Goal: Information Seeking & Learning: Learn about a topic

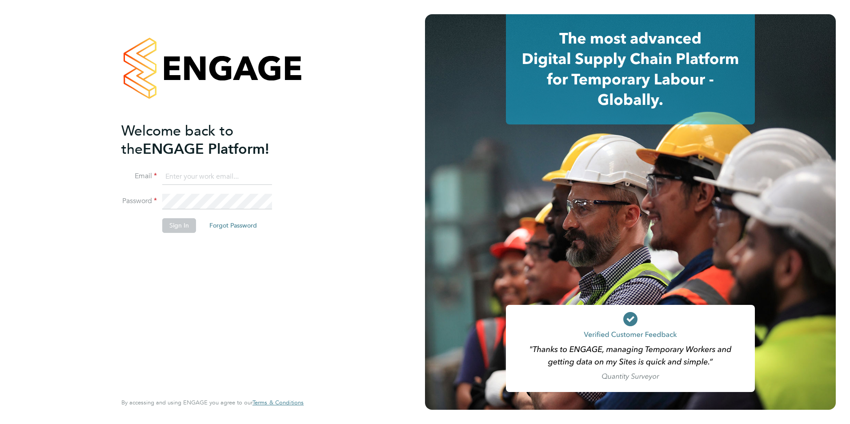
type input "[EMAIL_ADDRESS][DOMAIN_NAME]"
click at [182, 221] on button "Sign In" at bounding box center [179, 225] width 34 height 14
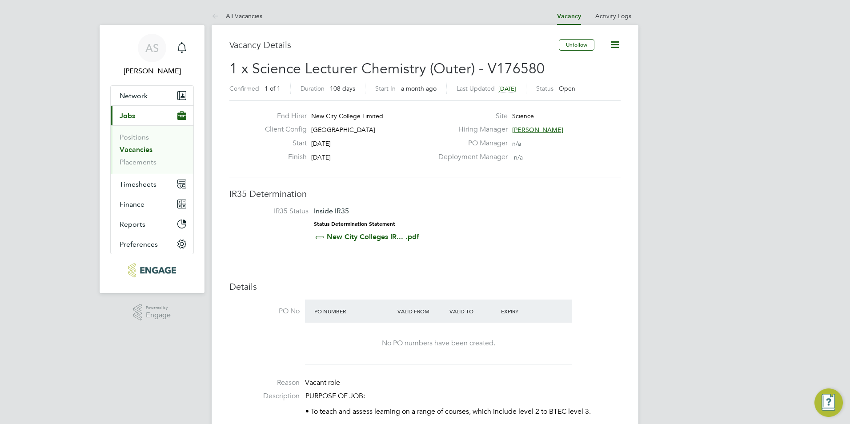
click at [143, 149] on link "Vacancies" at bounding box center [136, 149] width 33 height 8
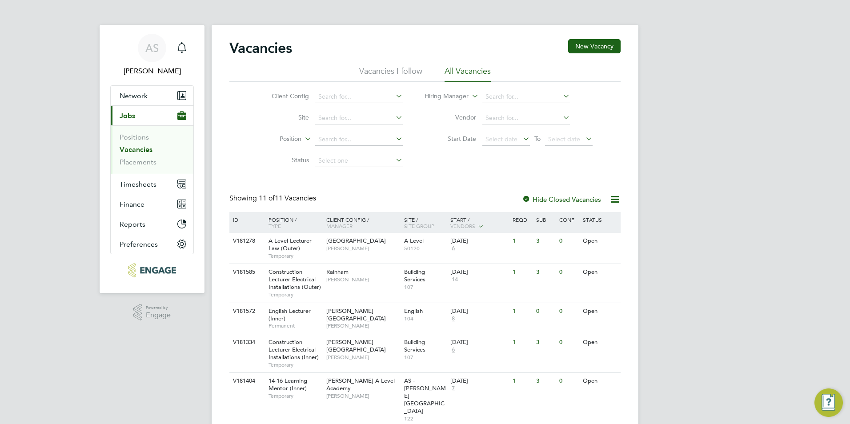
click at [140, 149] on link "Vacancies" at bounding box center [136, 149] width 33 height 8
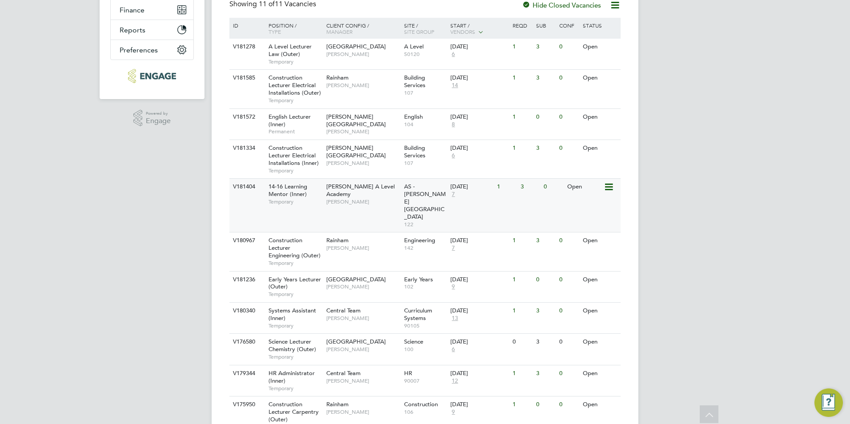
scroll to position [215, 0]
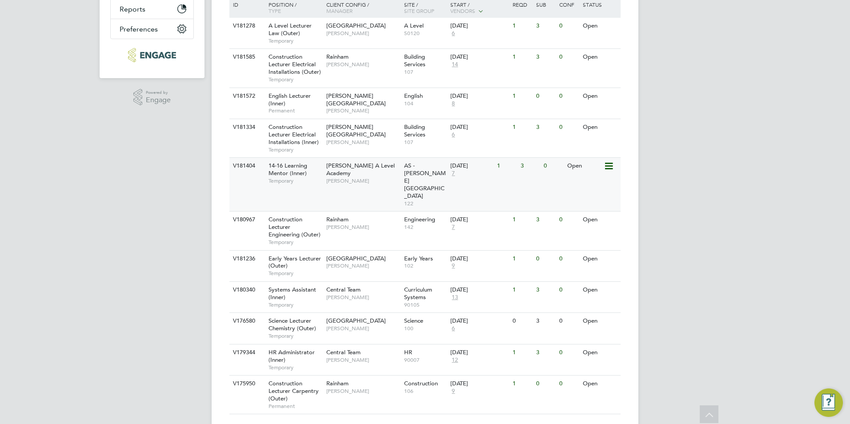
click at [342, 180] on div "Attlee A Level Academy Rabia Khanom" at bounding box center [363, 173] width 78 height 31
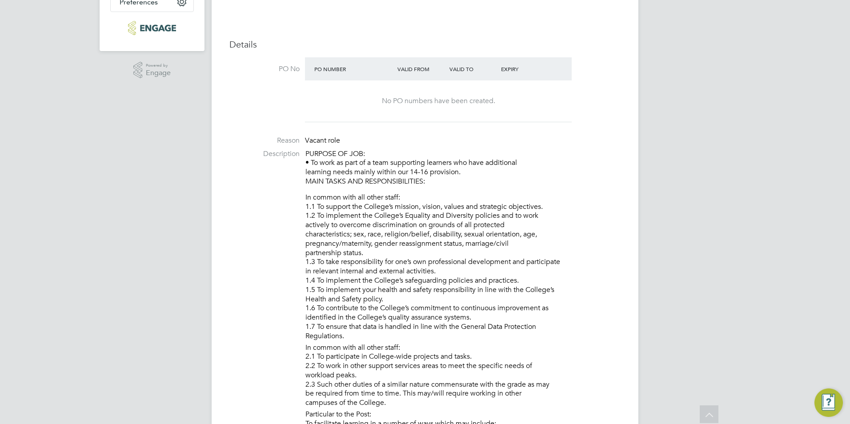
scroll to position [95, 0]
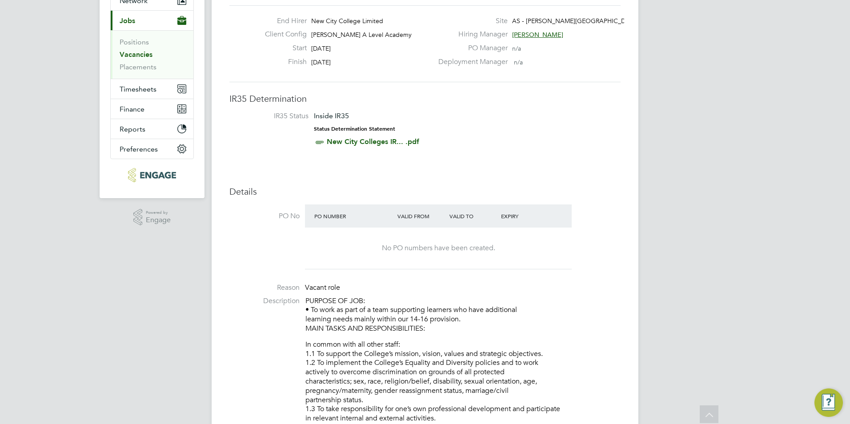
click at [523, 34] on span "Rabia Khanom" at bounding box center [537, 35] width 51 height 8
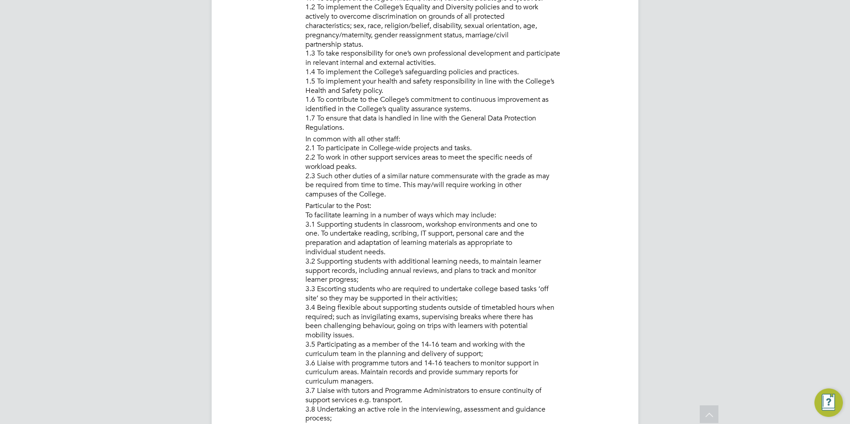
click at [576, 173] on li "In common with all other staff: 2.1 To participate in College-wide projects and…" at bounding box center [462, 168] width 315 height 67
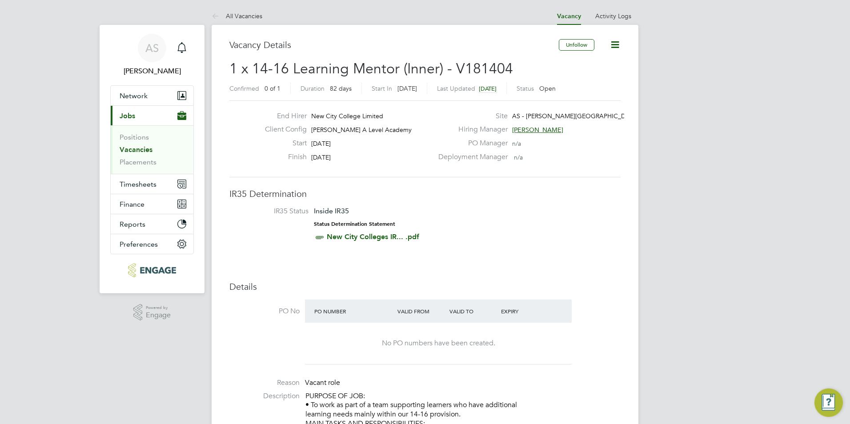
click at [234, 18] on link "All Vacancies" at bounding box center [237, 16] width 51 height 8
